Goal: Information Seeking & Learning: Learn about a topic

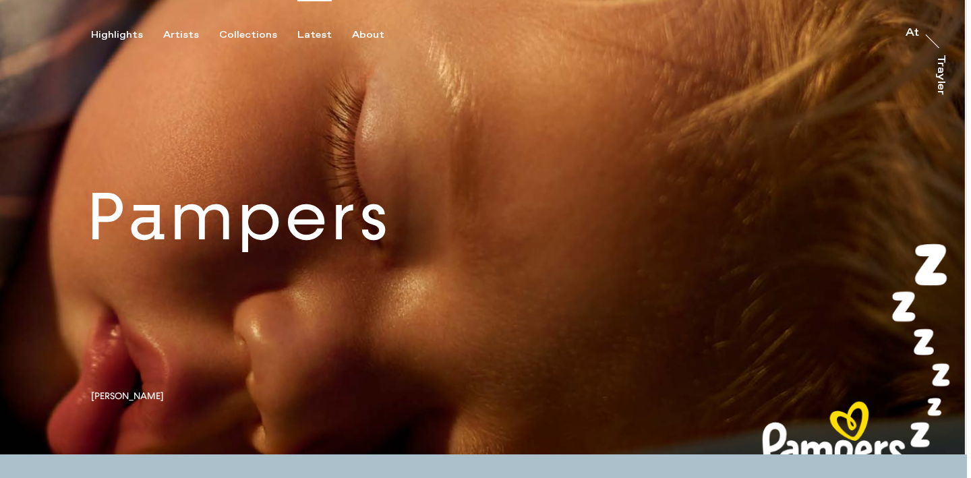
click at [307, 29] on div "Latest" at bounding box center [314, 35] width 34 height 12
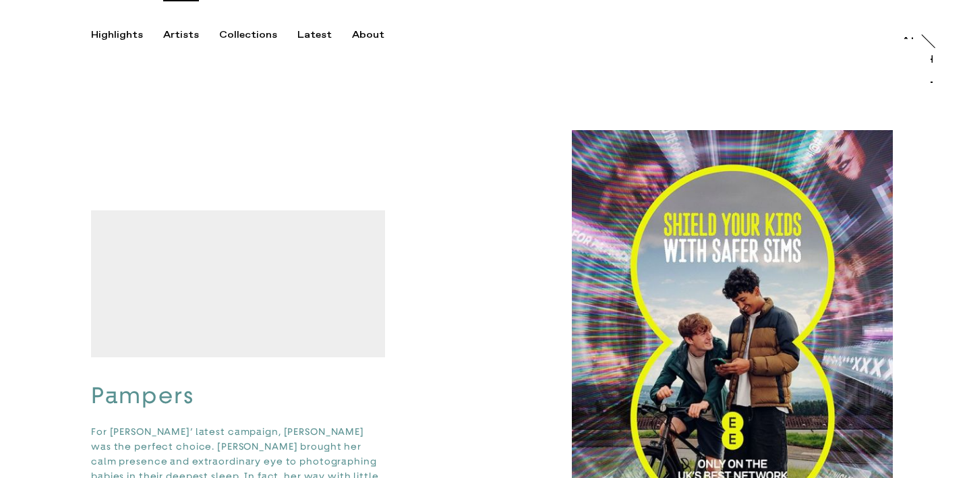
click at [187, 35] on div "Artists" at bounding box center [181, 35] width 36 height 12
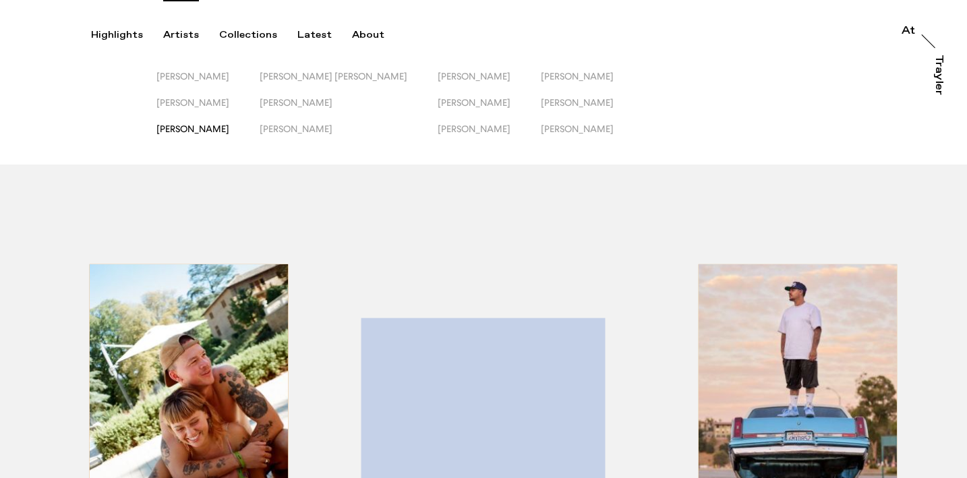
click at [229, 128] on span "[PERSON_NAME]" at bounding box center [192, 128] width 73 height 11
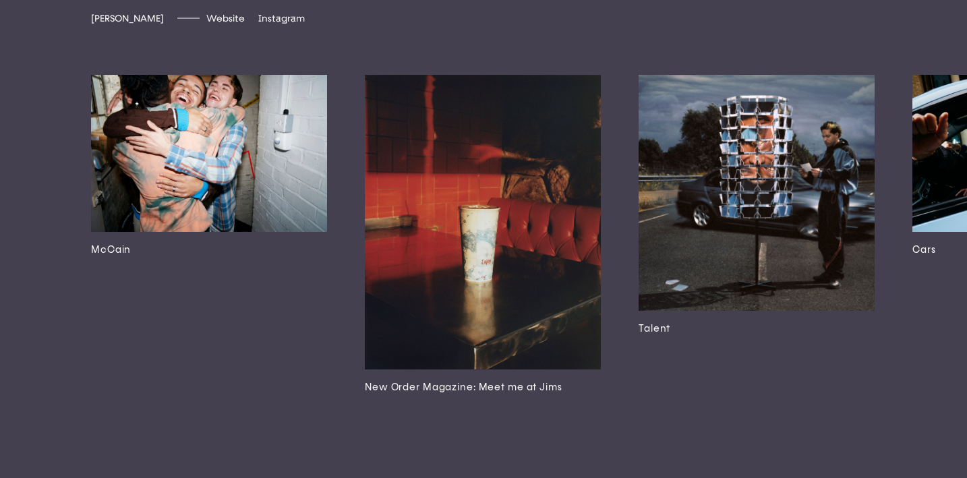
scroll to position [2923, 0]
click at [251, 231] on img at bounding box center [209, 152] width 236 height 157
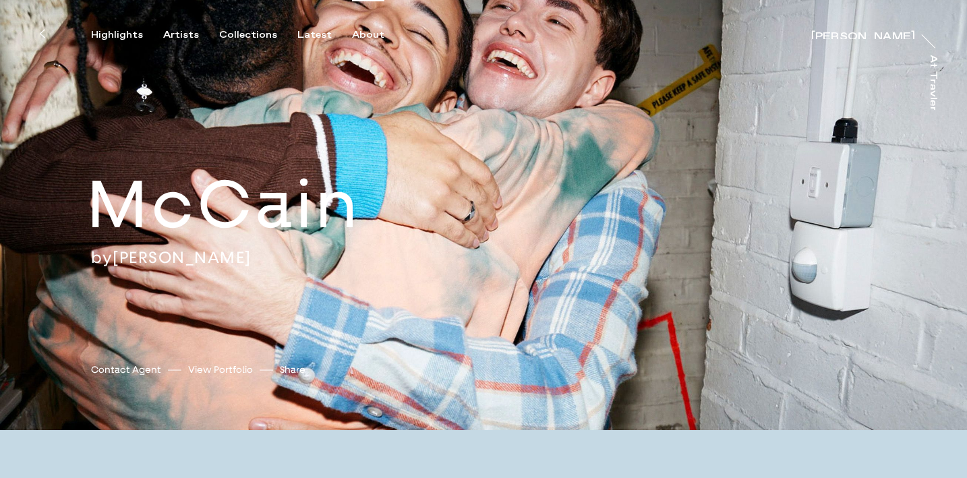
click at [354, 33] on div "About" at bounding box center [368, 35] width 32 height 12
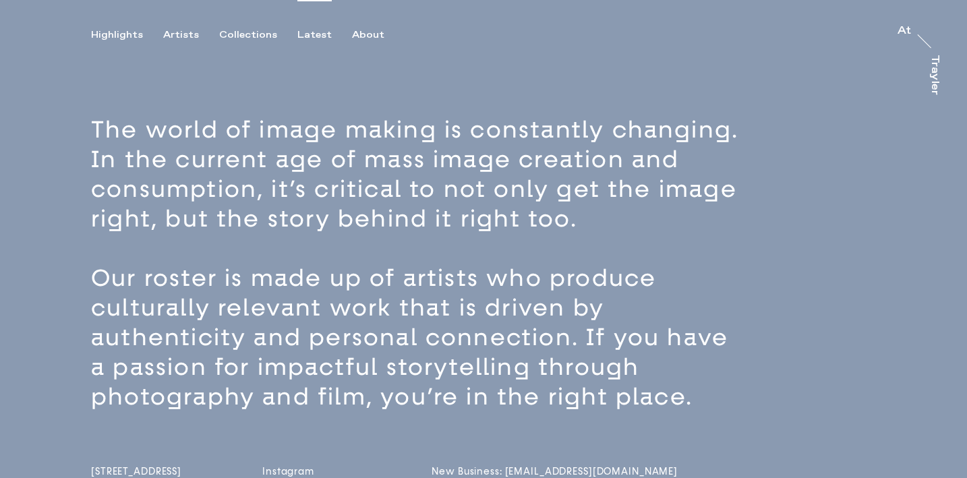
click at [301, 36] on div "Latest" at bounding box center [314, 35] width 34 height 12
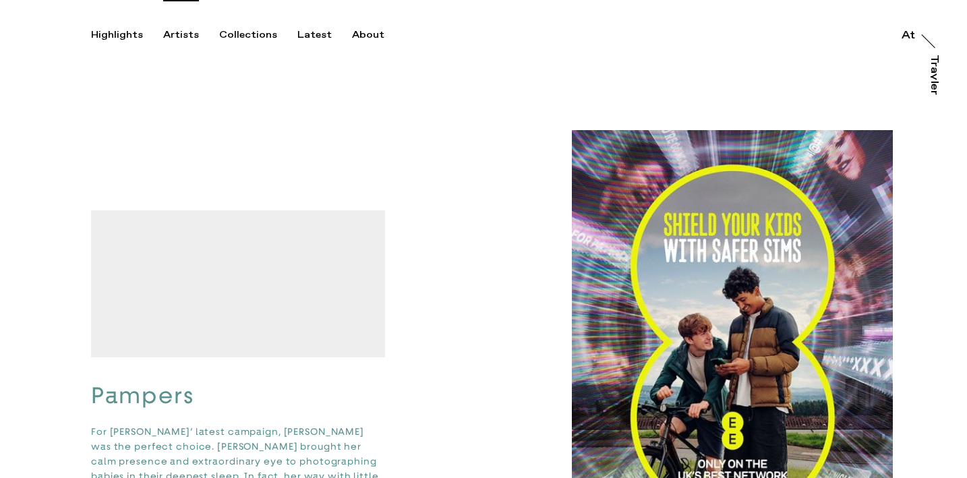
click at [183, 32] on div "Artists" at bounding box center [181, 35] width 36 height 12
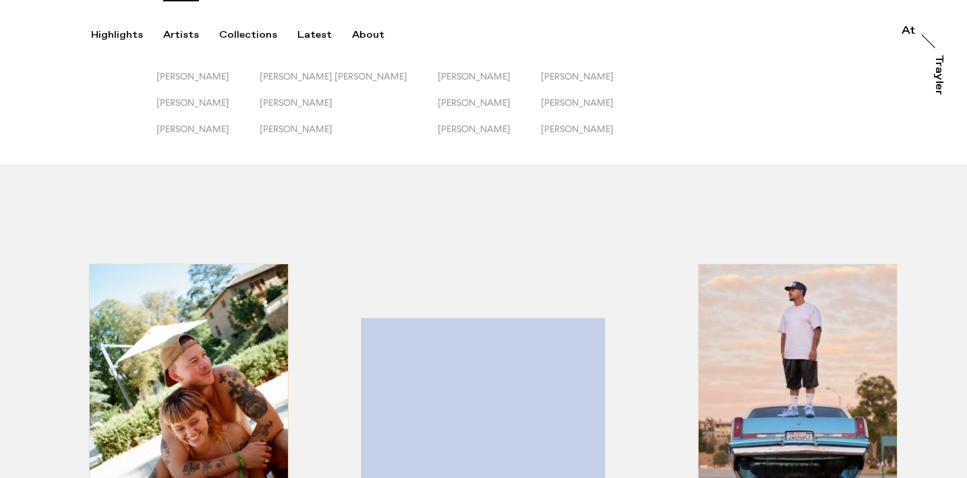
click at [320, 136] on button "[PERSON_NAME]" at bounding box center [349, 136] width 178 height 26
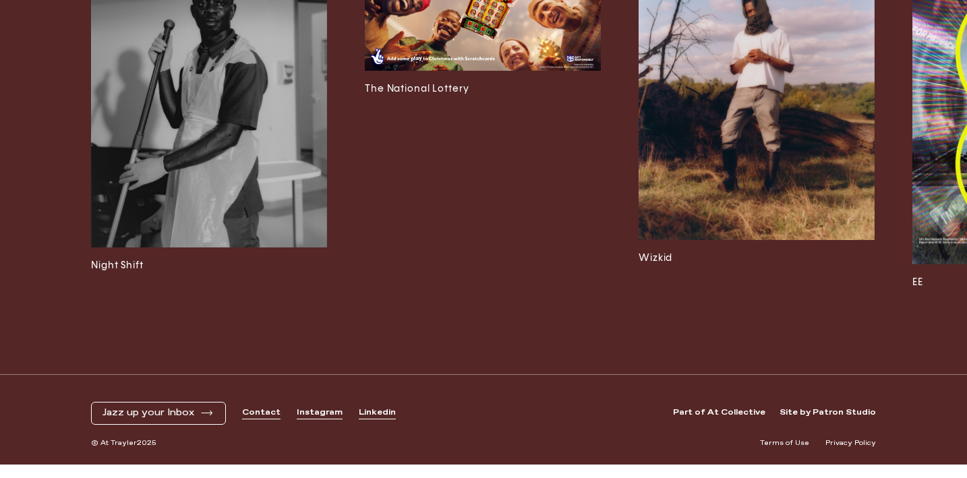
scroll to position [3600, 0]
